Goal: Task Accomplishment & Management: Complete application form

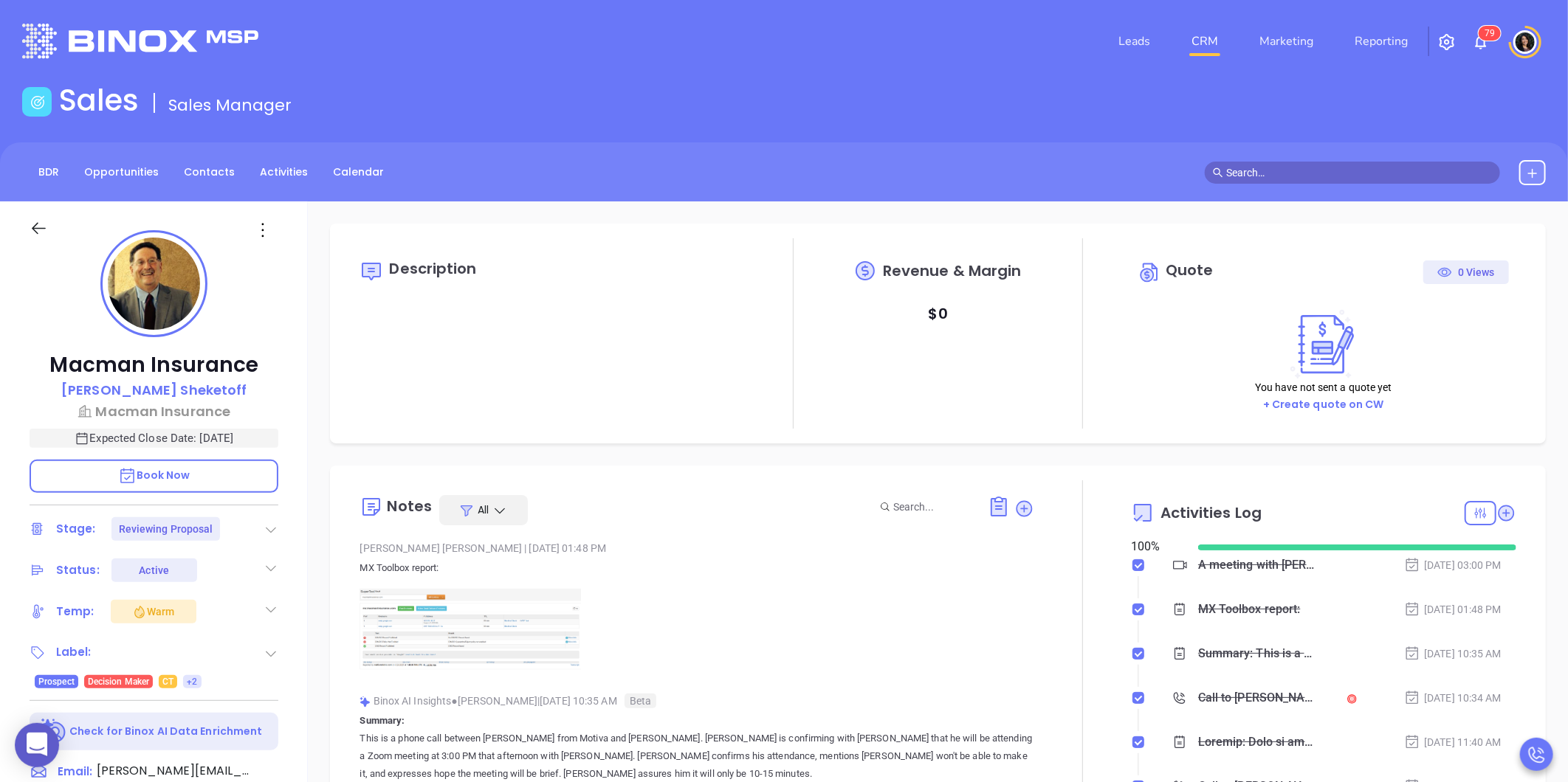
type input "[DATE]"
type input "[PERSON_NAME]"
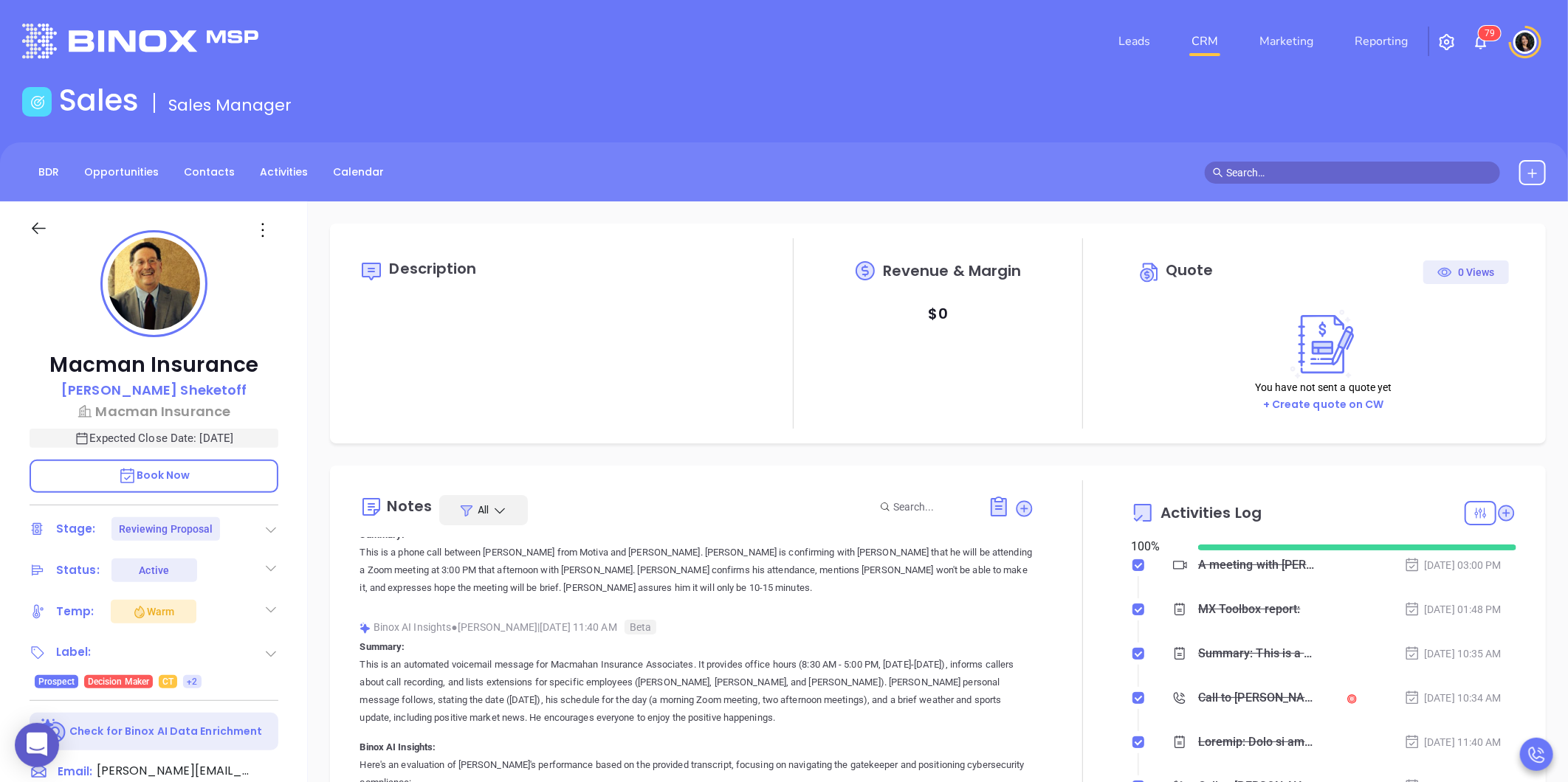
scroll to position [204, 0]
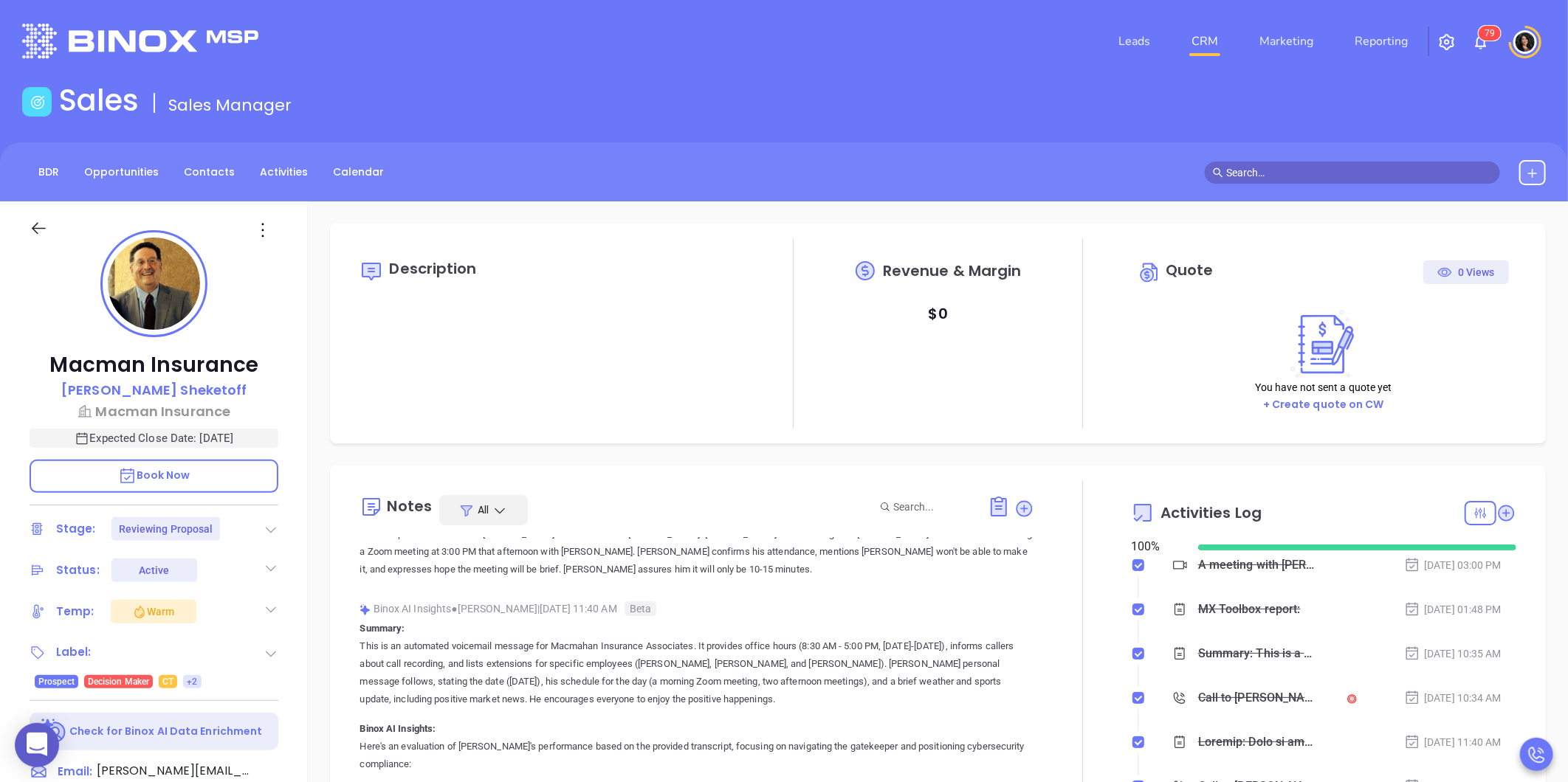
click at [312, 575] on div "Description Revenue & Margin $ 0 Quote 0 Views You have not sent a quote yet + …" at bounding box center [938, 718] width 1260 height 1033
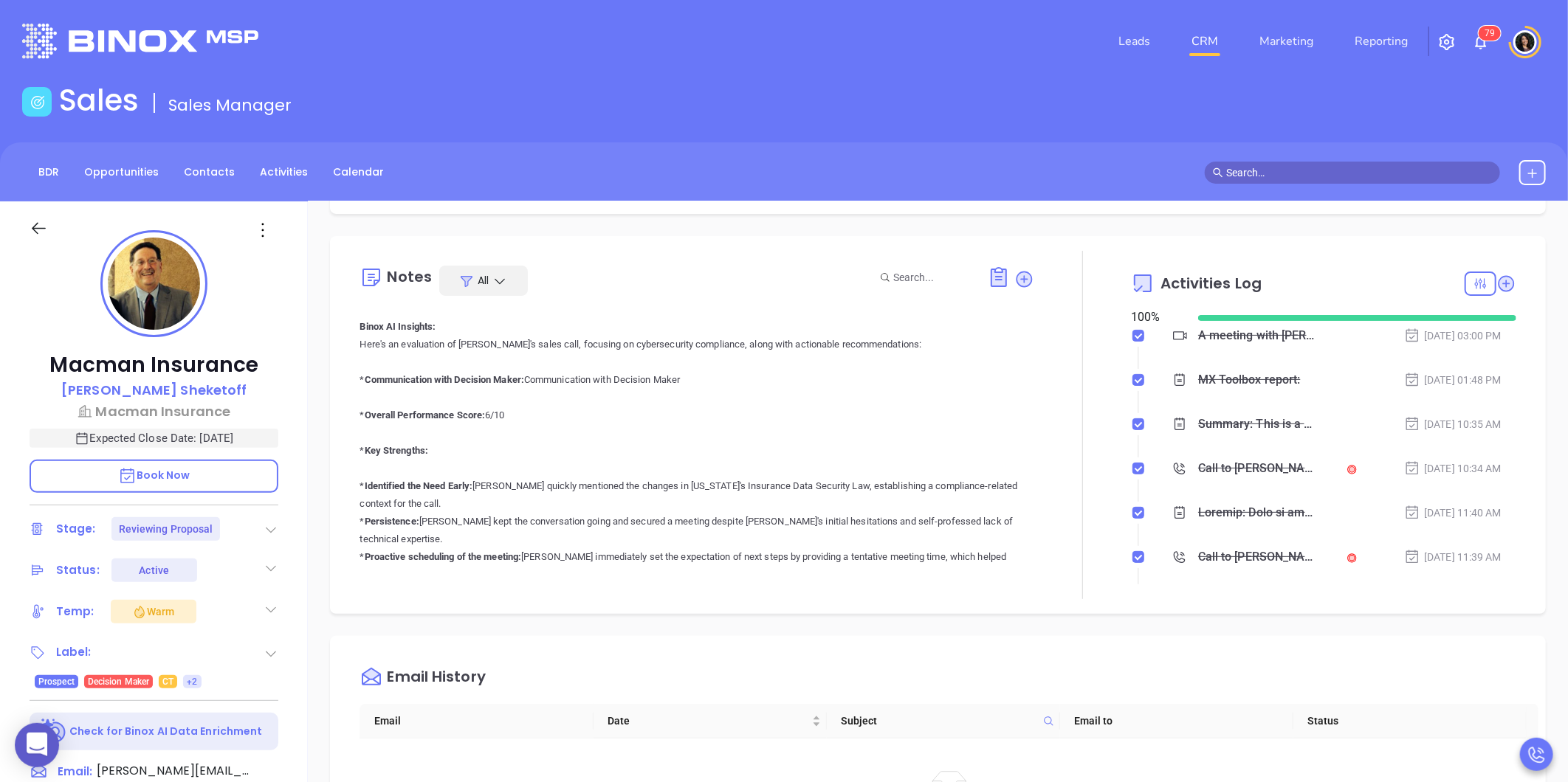
scroll to position [1311, 0]
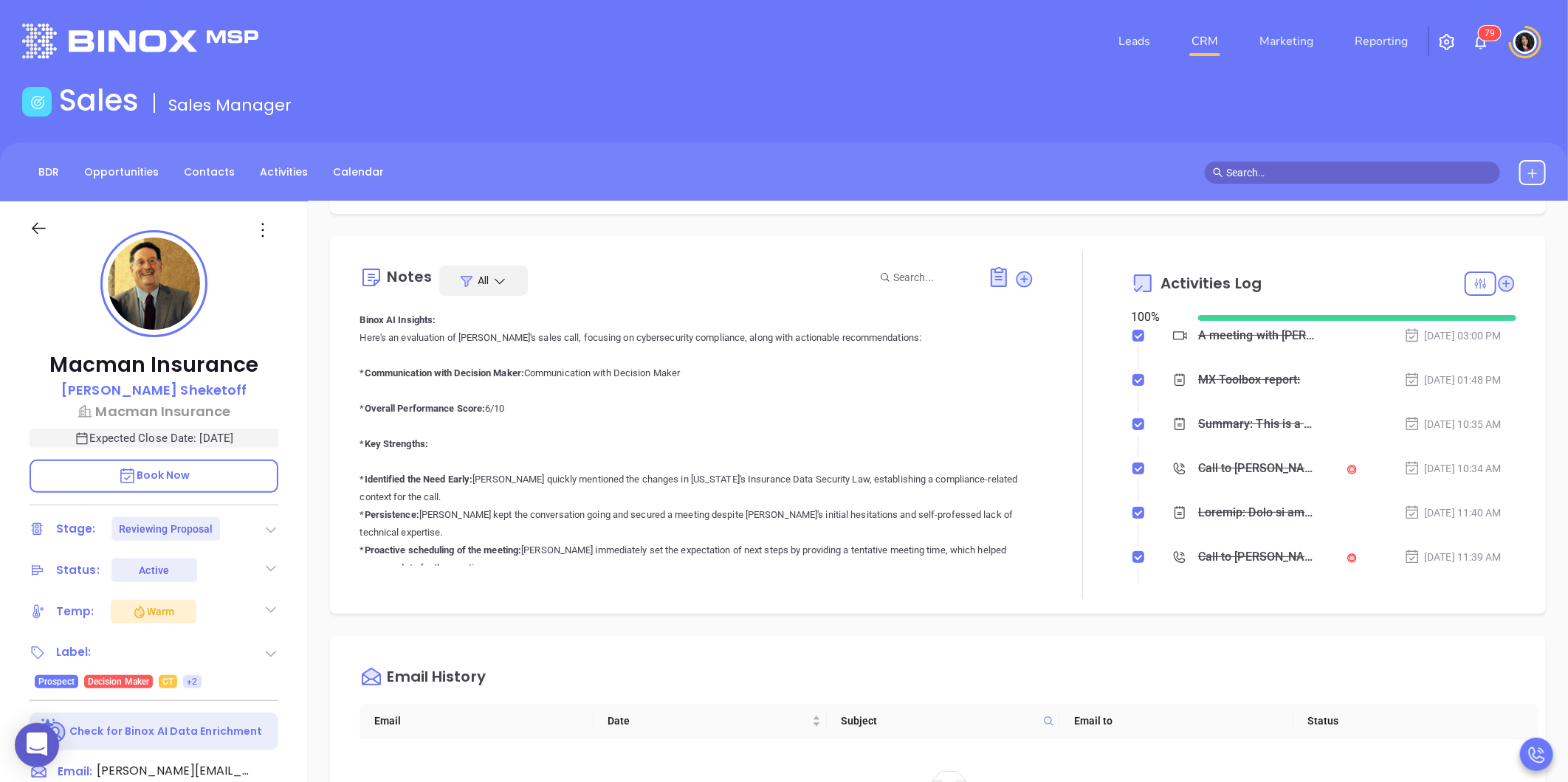
click at [587, 48] on div "Leads CRM Marketing Reporting 7 9" at bounding box center [1041, 41] width 1027 height 53
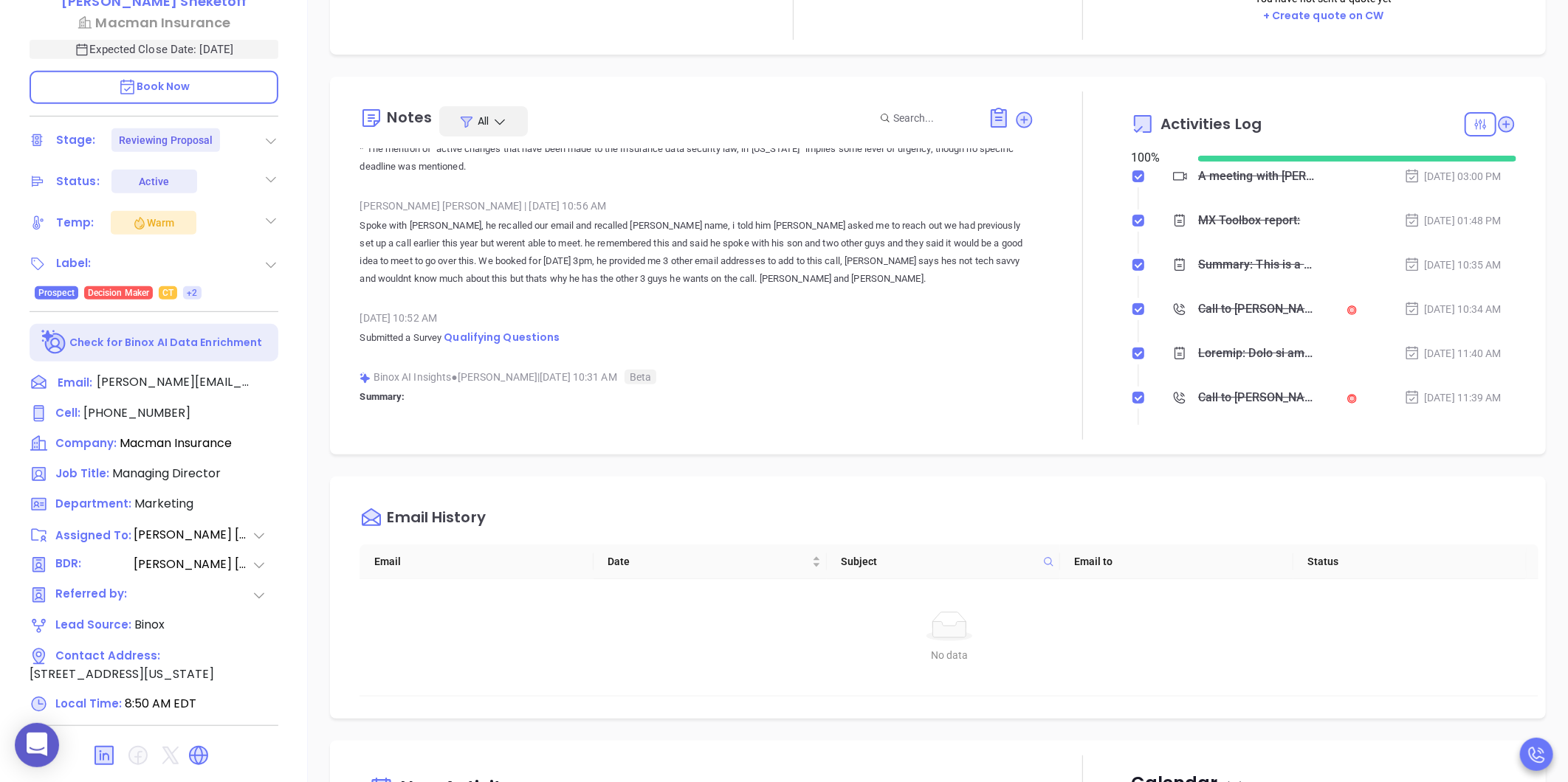
scroll to position [2315, 0]
click at [480, 329] on span "Qualifying Questions" at bounding box center [501, 336] width 116 height 15
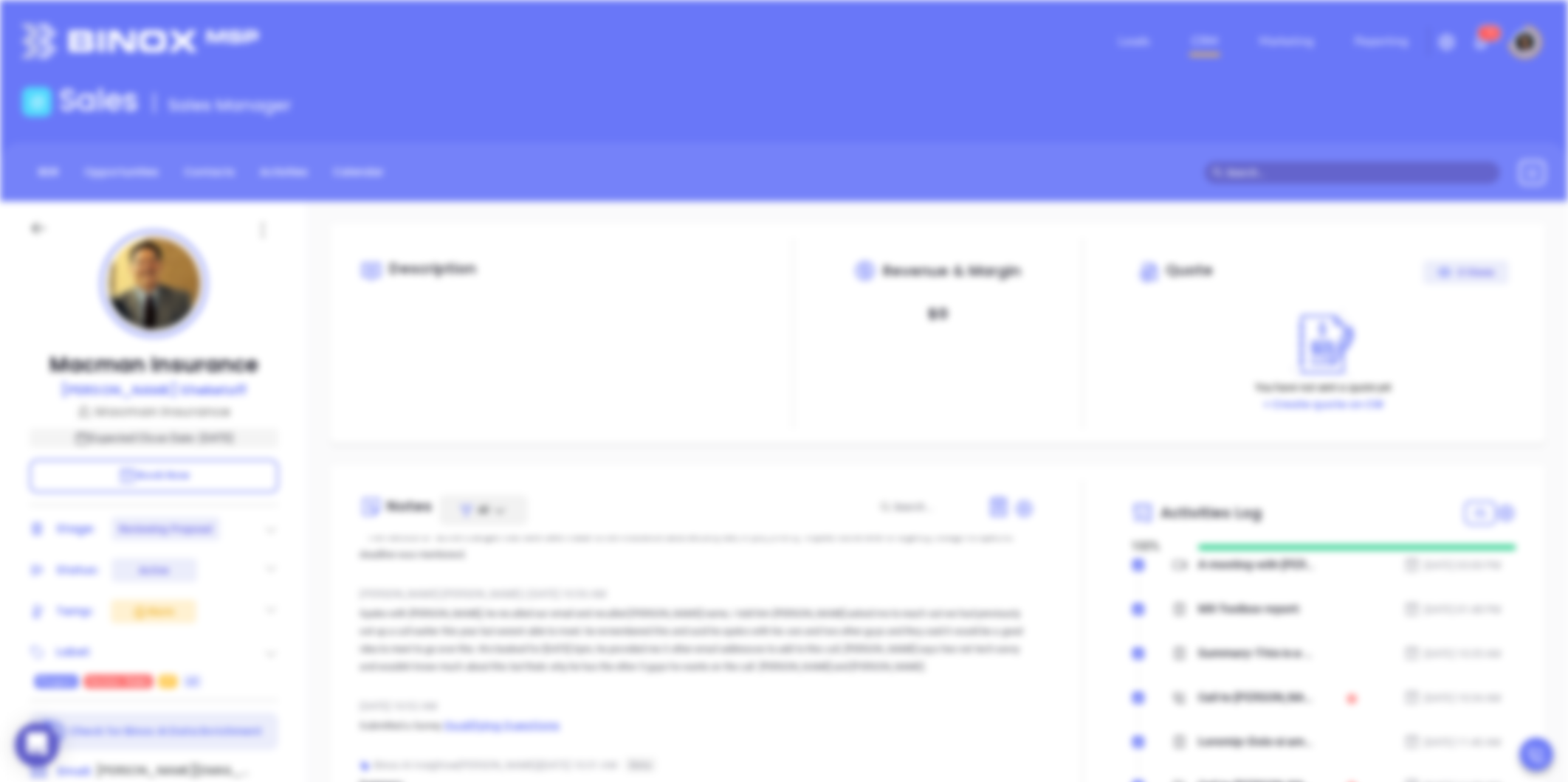
scroll to position [0, 0]
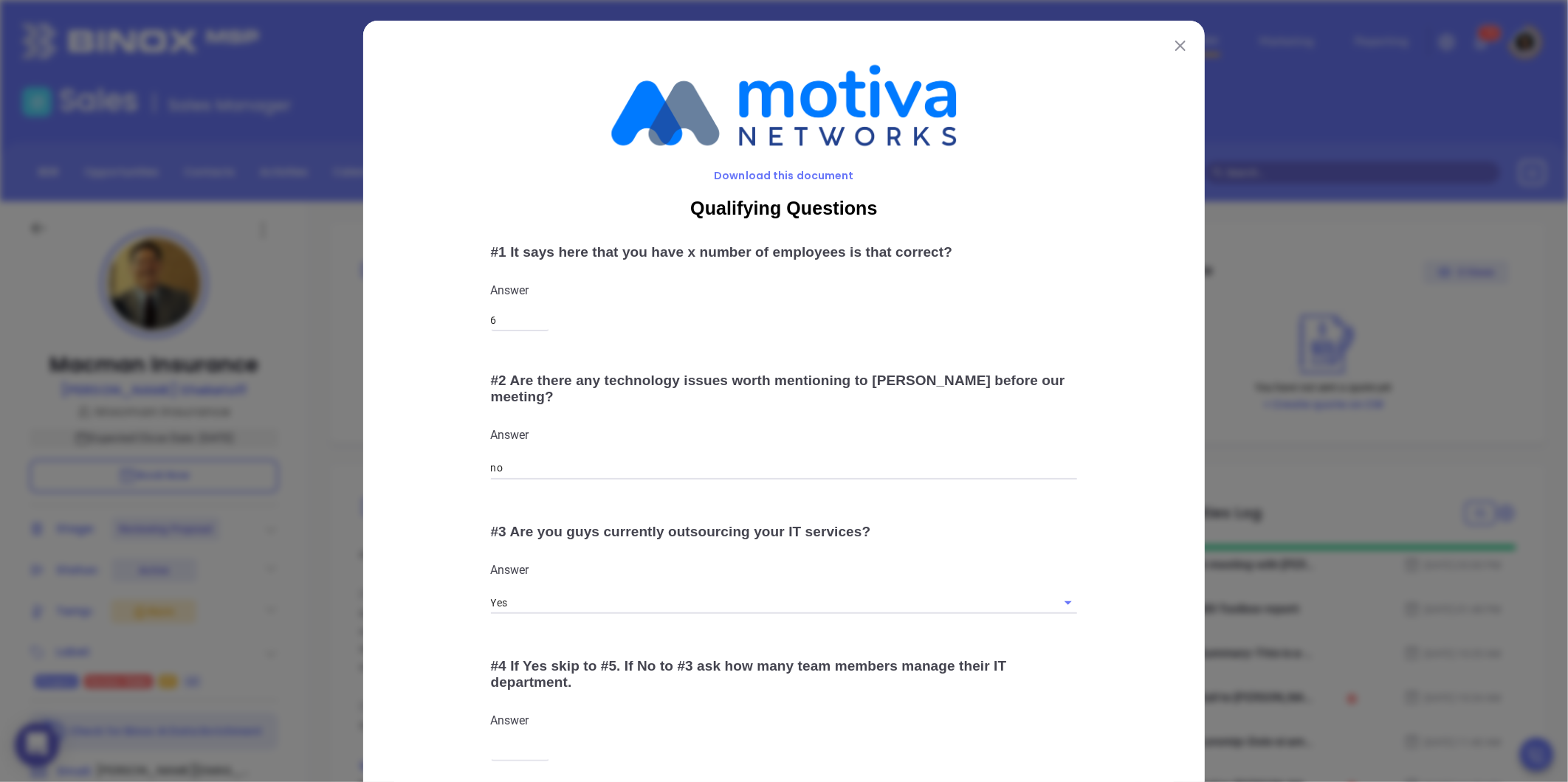
click at [331, 492] on div "Download this document Qualifying Questions # 1 It says here that you have x nu…" at bounding box center [784, 391] width 1568 height 782
click at [1178, 44] on img at bounding box center [1181, 46] width 11 height 11
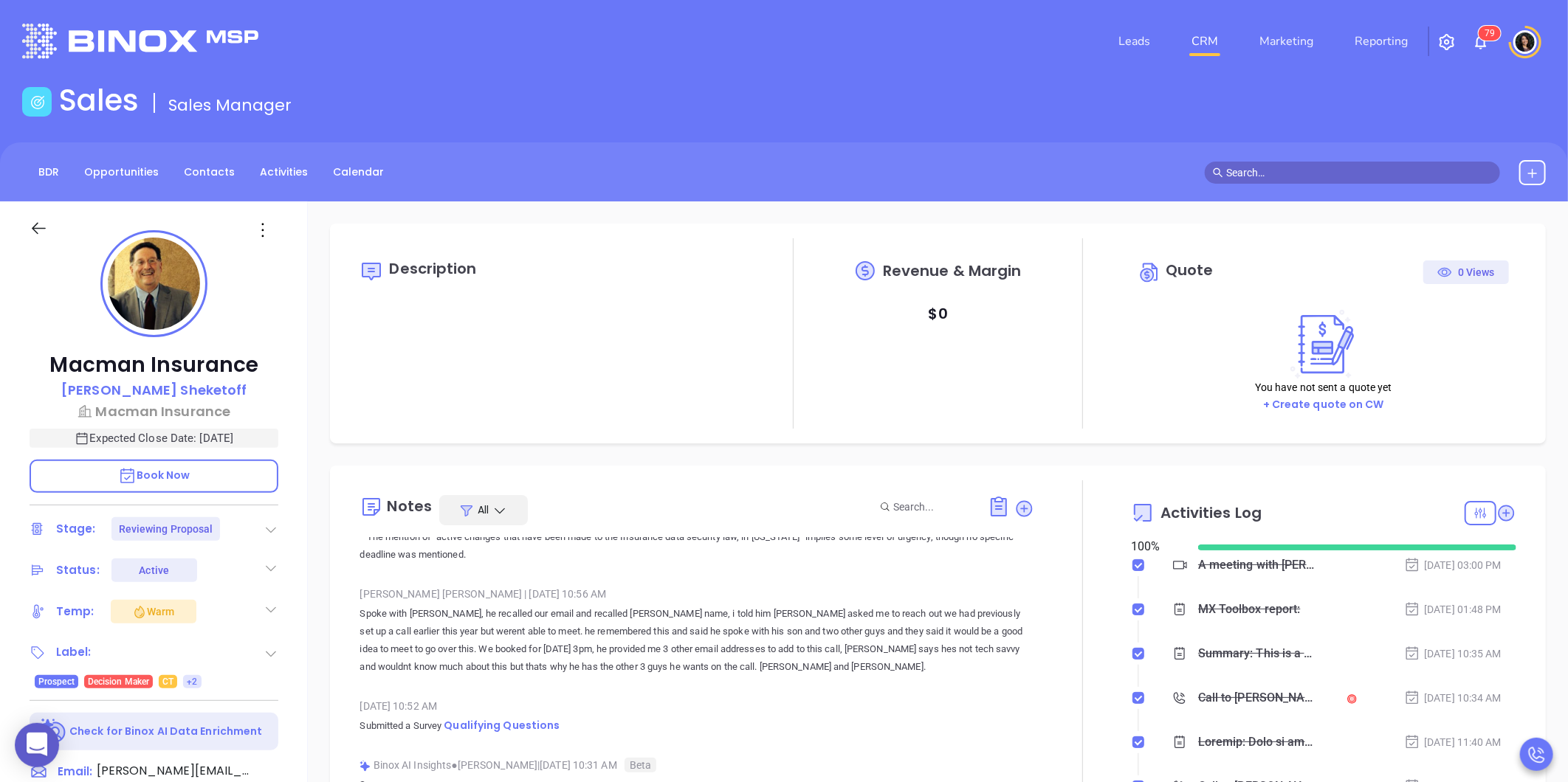
click at [114, 365] on p "Macman Insurance" at bounding box center [154, 365] width 249 height 27
copy p "Macman"
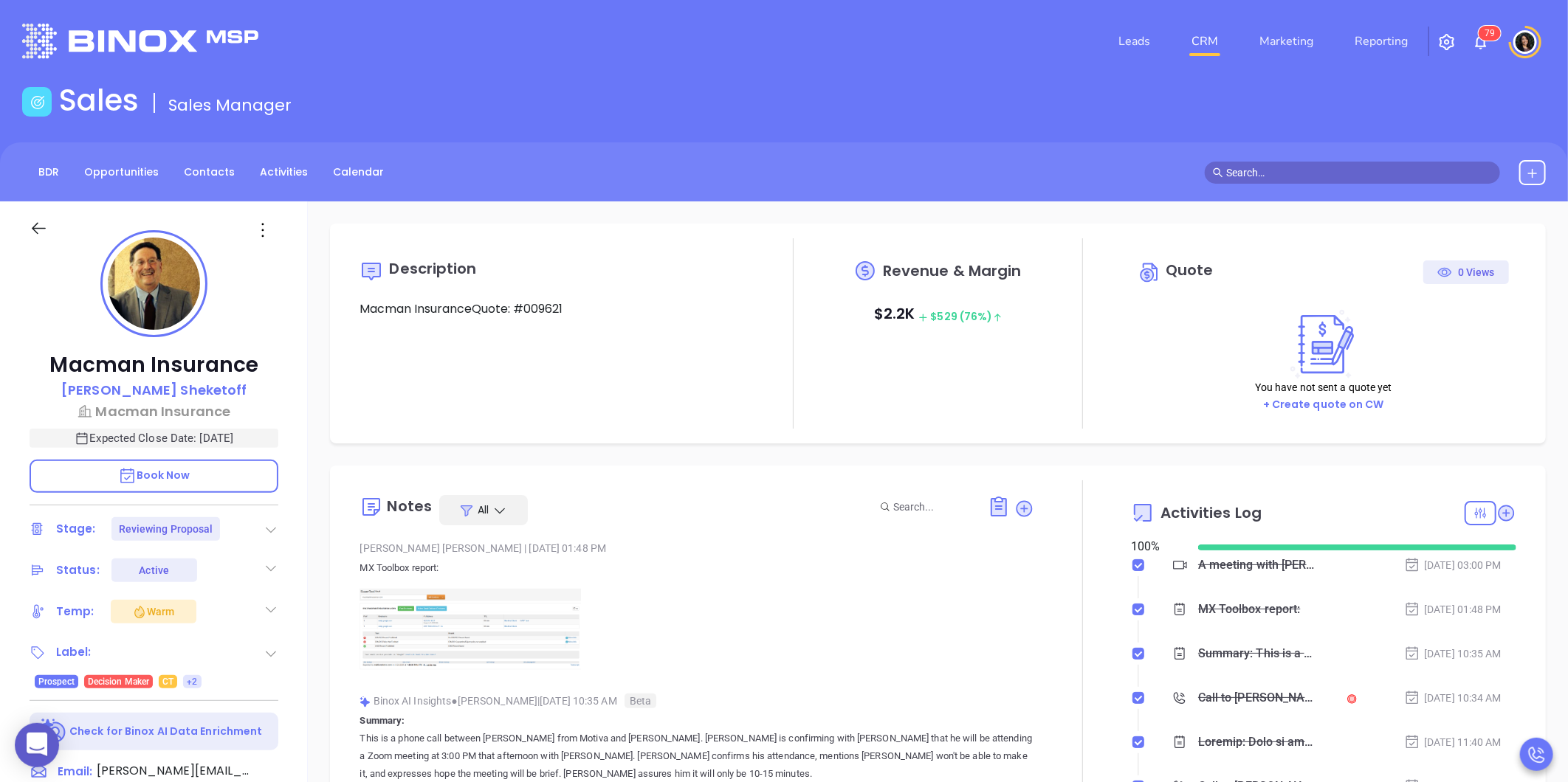
type input "[PERSON_NAME]"
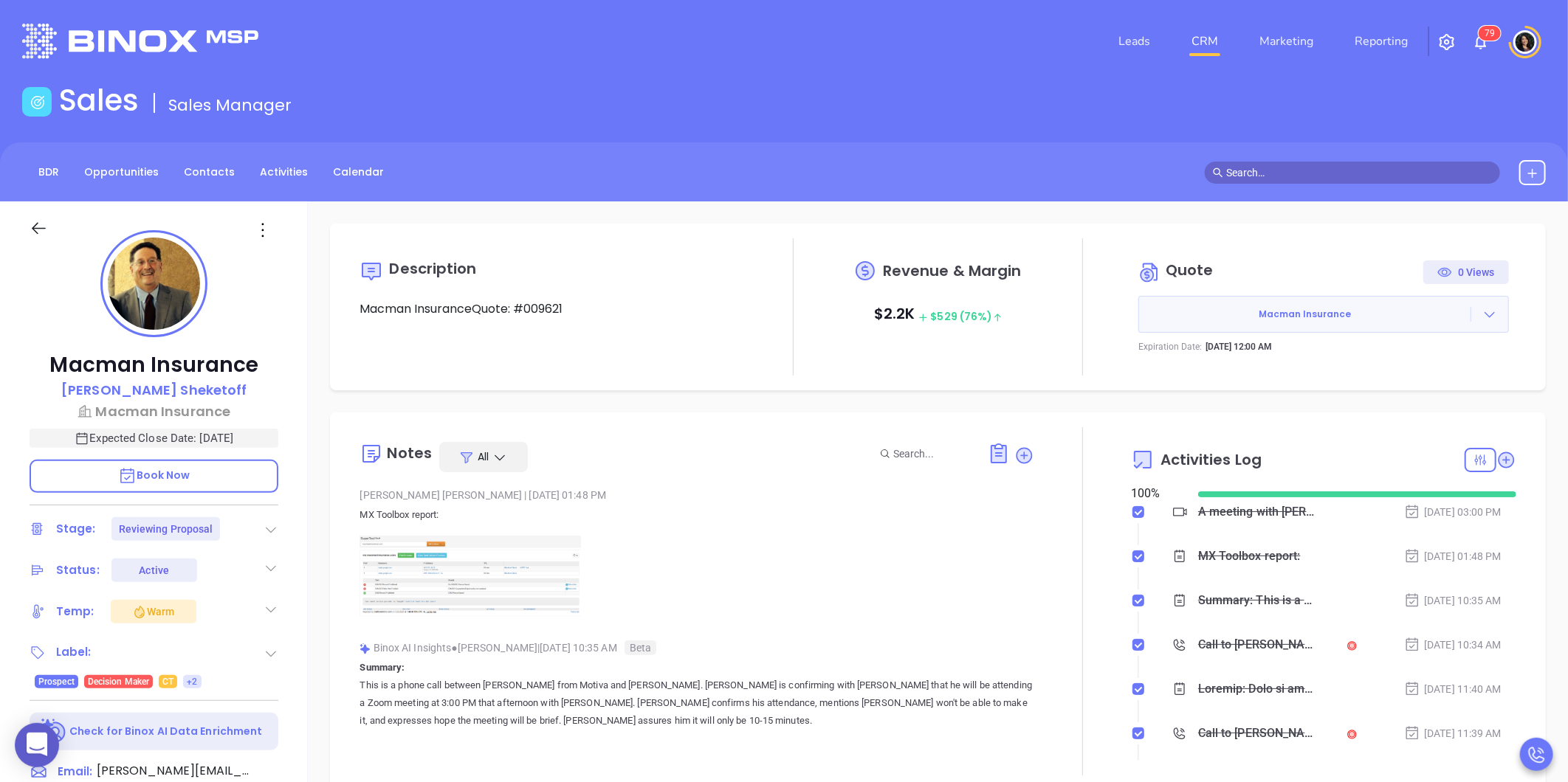
scroll to position [343, 0]
click at [1209, 53] on link "CRM" at bounding box center [1205, 41] width 38 height 30
